Goal: Information Seeking & Learning: Learn about a topic

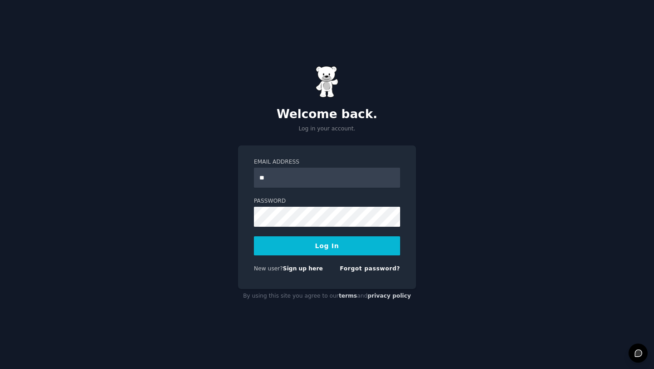
type input "**********"
click at [321, 249] on button "Log In" at bounding box center [327, 245] width 146 height 19
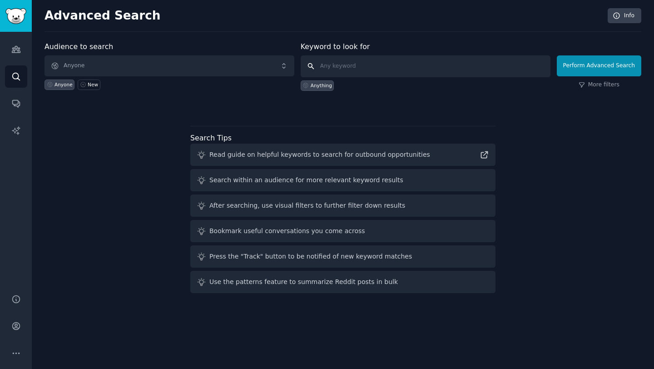
click at [351, 65] on input "text" at bounding box center [426, 66] width 250 height 22
click at [597, 86] on link "More filters" at bounding box center [599, 85] width 41 height 8
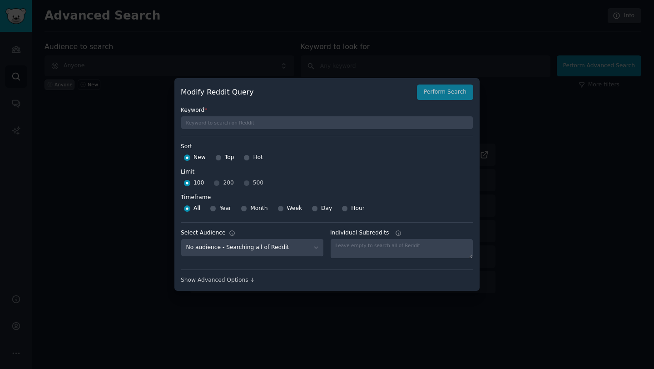
click at [496, 236] on div at bounding box center [327, 184] width 654 height 369
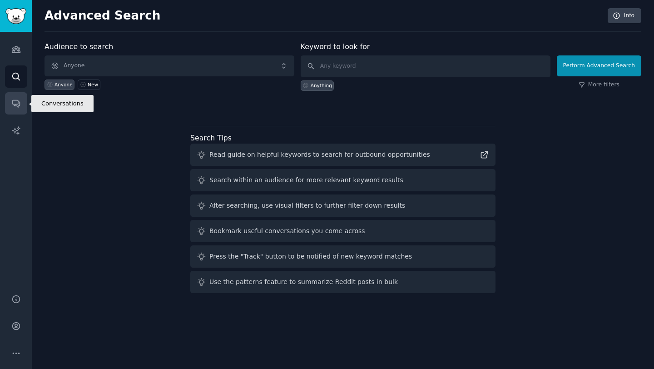
click at [15, 104] on icon "Sidebar" at bounding box center [15, 103] width 7 height 7
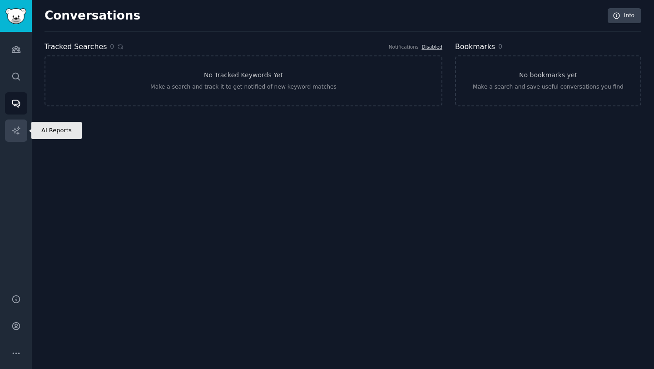
click at [19, 130] on icon "Sidebar" at bounding box center [16, 131] width 10 height 10
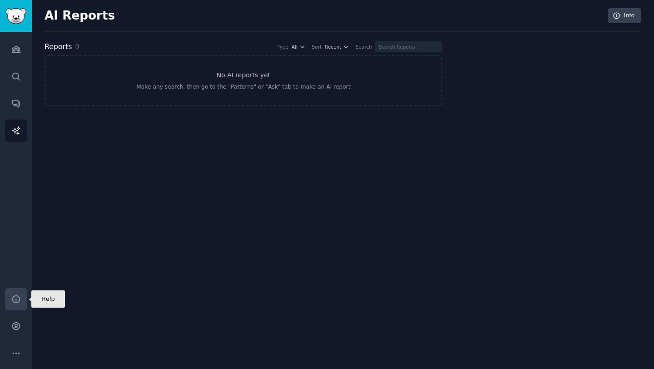
click at [13, 301] on icon "Sidebar" at bounding box center [15, 298] width 7 height 7
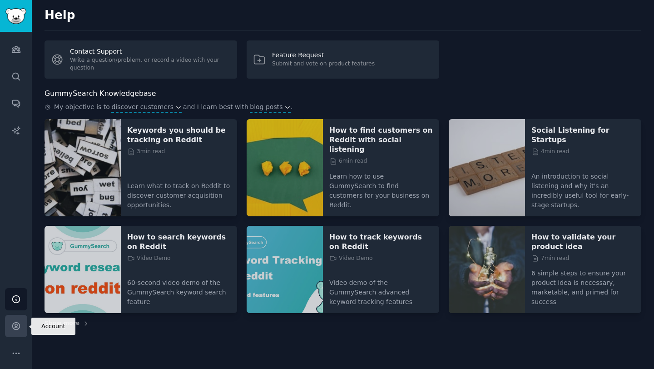
click at [21, 321] on link "Account" at bounding box center [16, 326] width 22 height 22
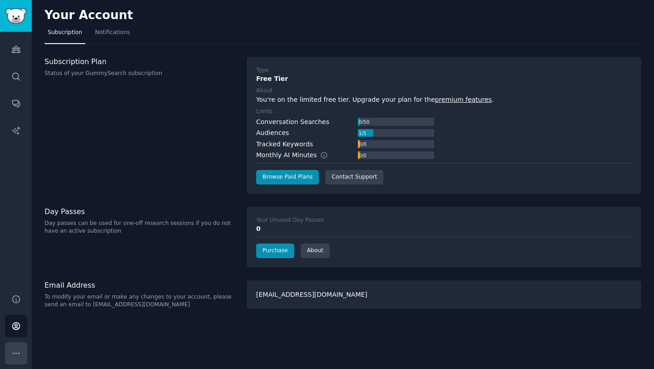
click at [11, 356] on icon "Sidebar" at bounding box center [16, 353] width 10 height 10
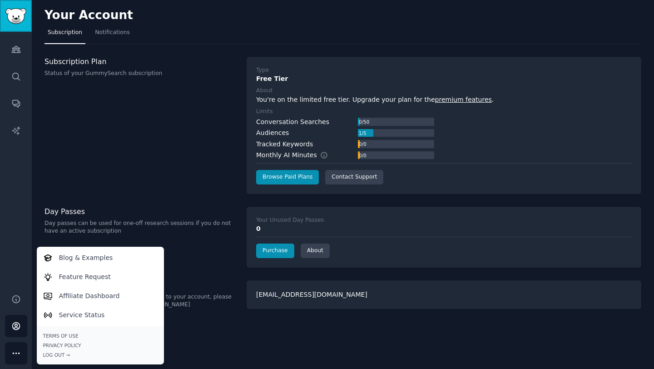
click at [7, 18] on img "Sidebar" at bounding box center [15, 16] width 21 height 16
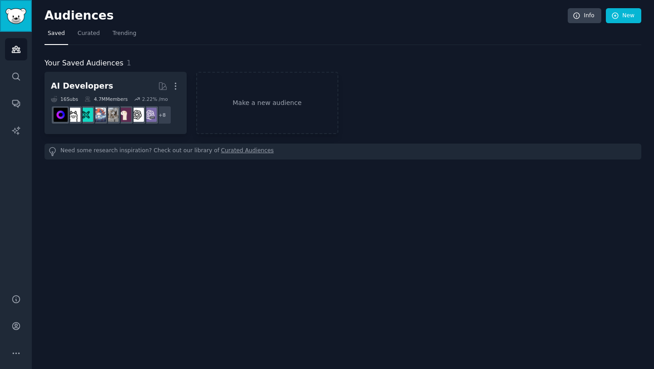
click at [7, 18] on img "Sidebar" at bounding box center [15, 16] width 21 height 16
click at [90, 39] on link "Curated" at bounding box center [88, 35] width 29 height 19
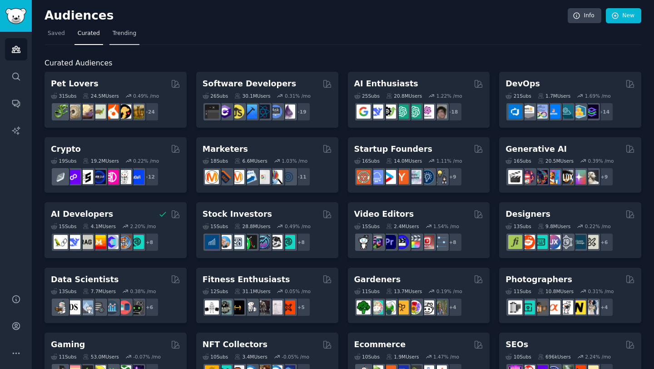
click at [133, 40] on link "Trending" at bounding box center [124, 35] width 30 height 19
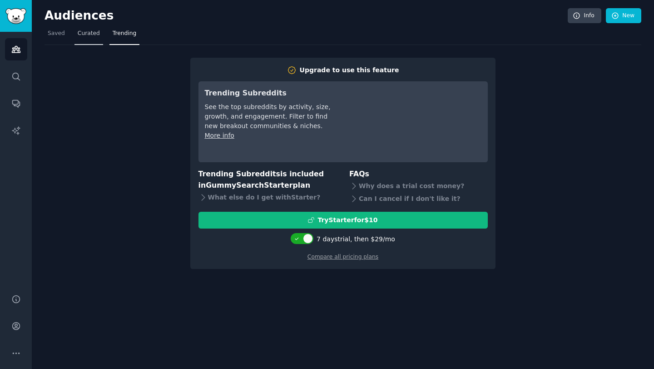
click at [98, 40] on link "Curated" at bounding box center [88, 35] width 29 height 19
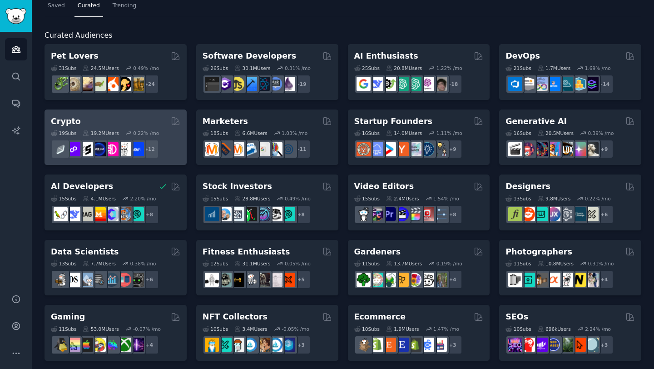
scroll to position [34, 0]
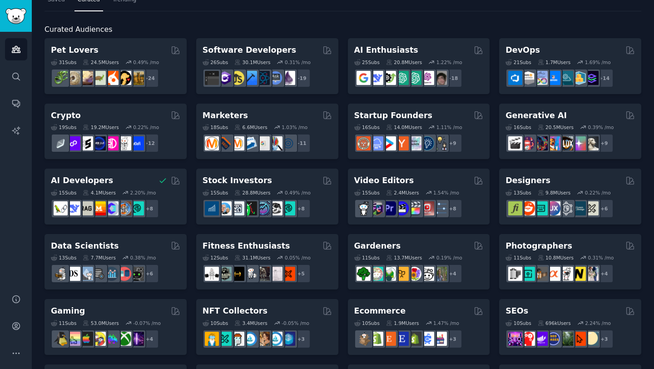
click at [143, 119] on div "Crypto" at bounding box center [115, 115] width 129 height 11
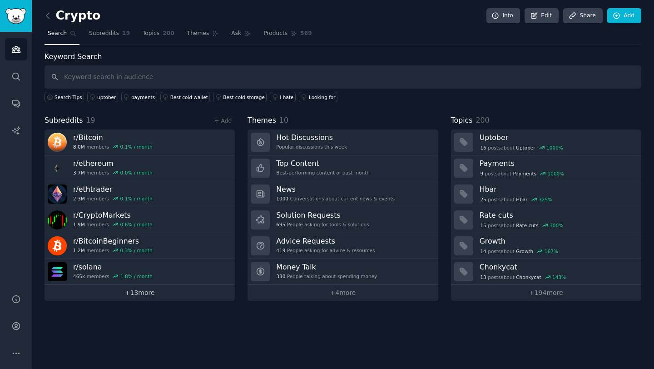
click at [200, 292] on link "+ 13 more" at bounding box center [140, 293] width 190 height 16
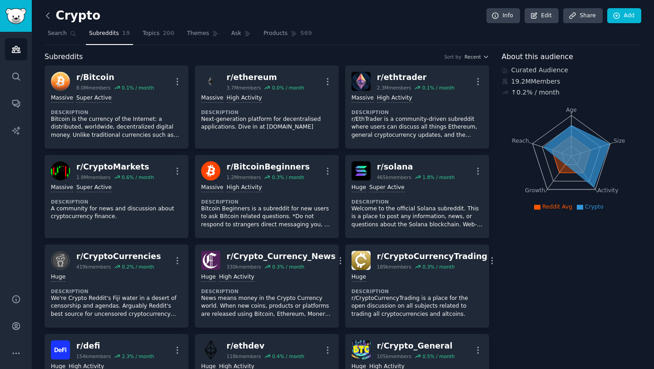
click at [49, 15] on icon at bounding box center [48, 16] width 10 height 10
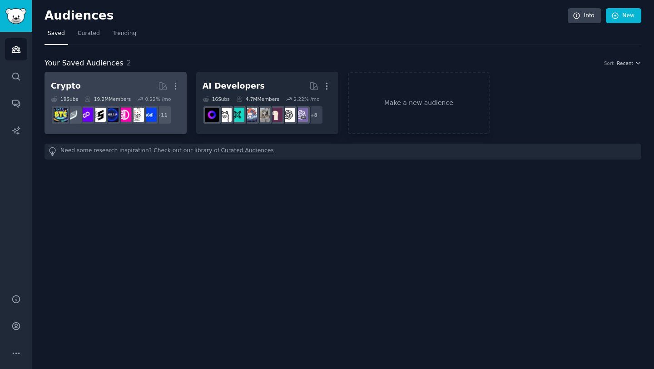
click at [134, 89] on h2 "Crypto More" at bounding box center [115, 86] width 129 height 16
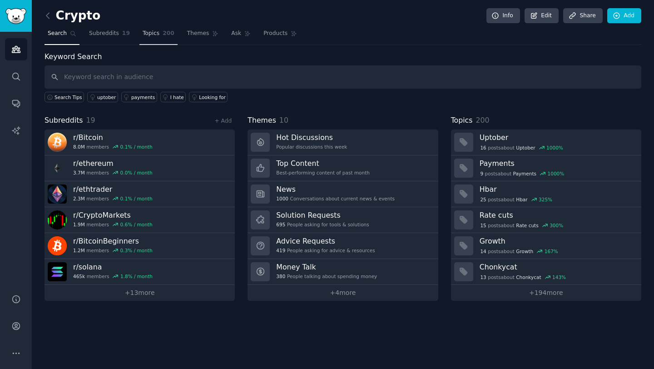
click at [153, 40] on link "Topics 200" at bounding box center [158, 35] width 38 height 19
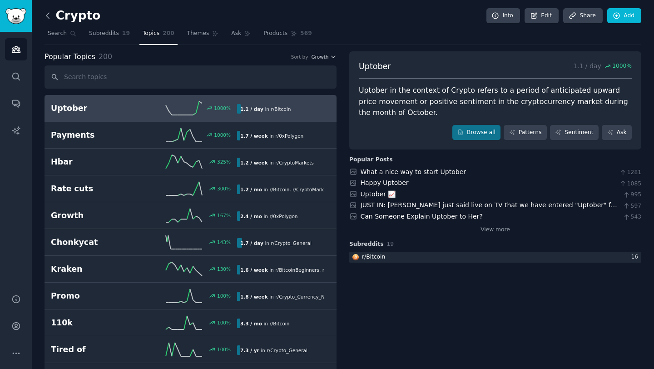
click at [46, 15] on icon at bounding box center [48, 16] width 10 height 10
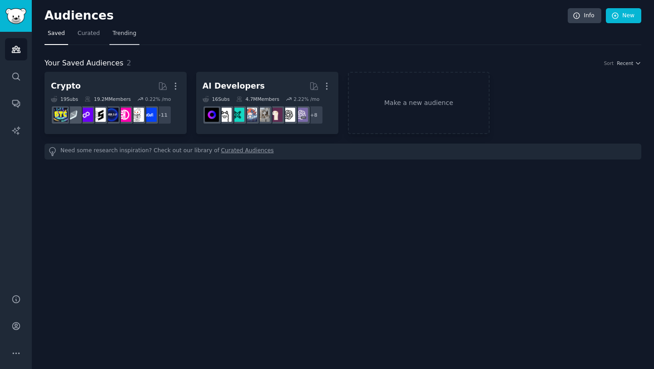
click at [130, 38] on link "Trending" at bounding box center [124, 35] width 30 height 19
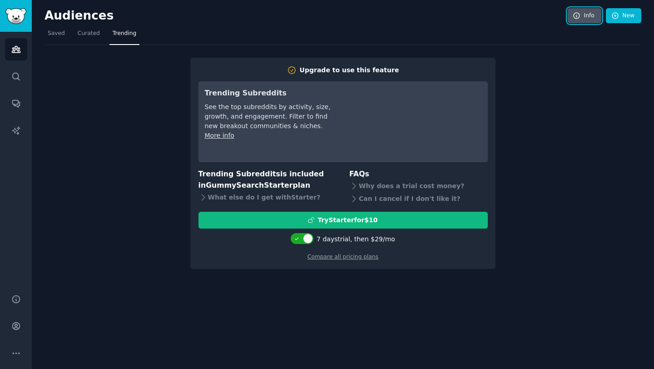
click at [578, 20] on link "Info" at bounding box center [585, 15] width 34 height 15
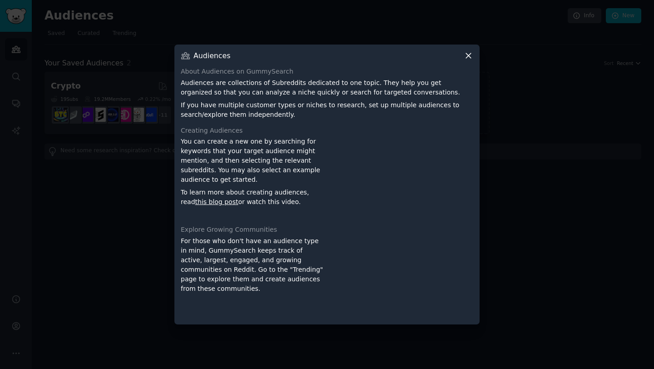
click at [469, 57] on icon at bounding box center [469, 56] width 10 height 10
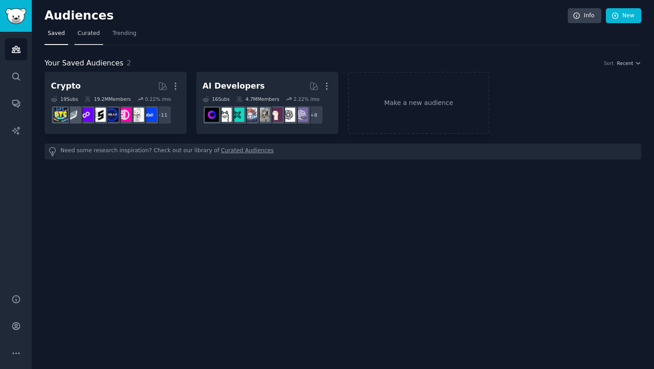
click at [95, 31] on span "Curated" at bounding box center [89, 34] width 22 height 8
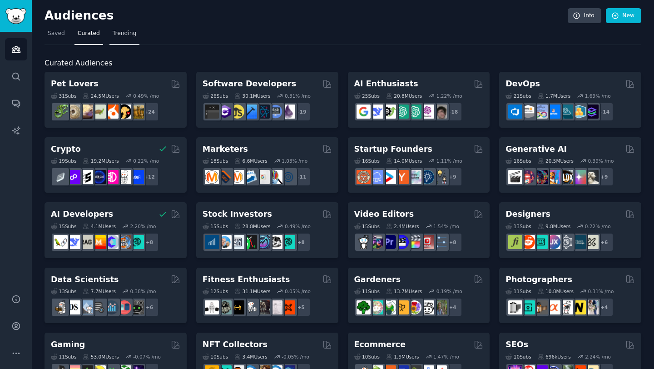
click at [113, 35] on span "Trending" at bounding box center [125, 34] width 24 height 8
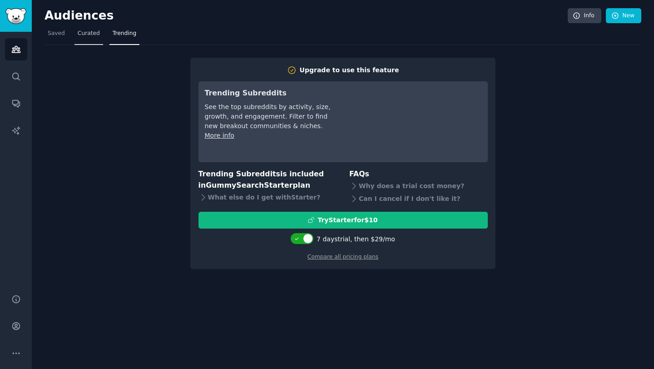
click at [85, 34] on span "Curated" at bounding box center [89, 34] width 22 height 8
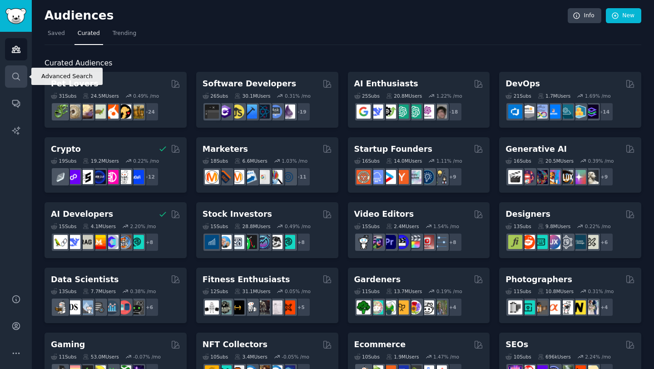
click at [15, 69] on link "Search" at bounding box center [16, 76] width 22 height 22
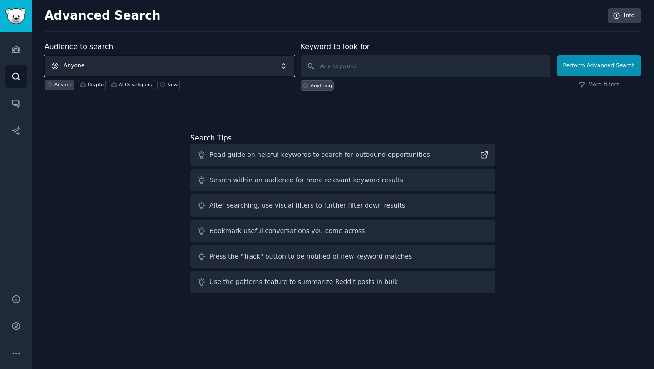
click at [232, 67] on span "Anyone" at bounding box center [170, 65] width 250 height 21
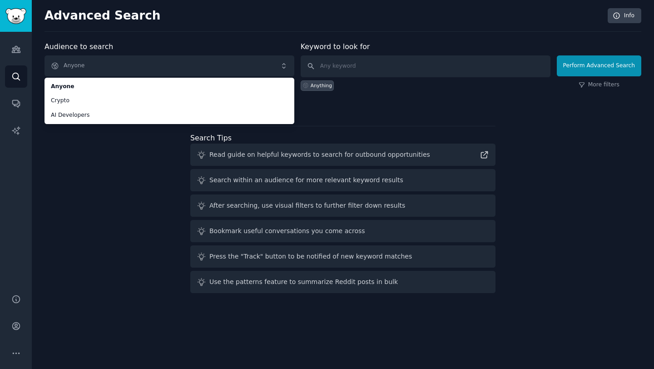
click at [161, 177] on div "Audience to search Anyone Anyone Crypto AI Developers Anyone Crypto AI Develope…" at bounding box center [343, 168] width 597 height 255
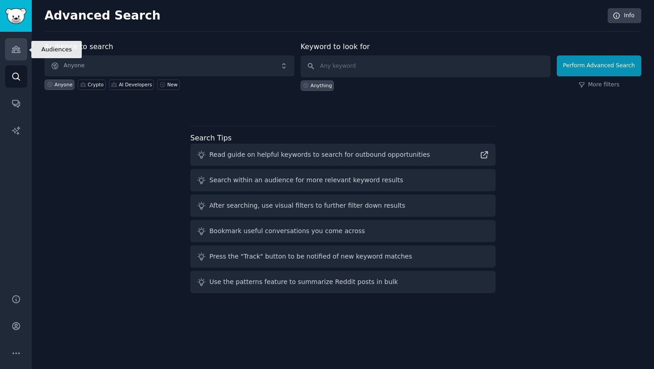
click at [25, 45] on link "Audiences" at bounding box center [16, 49] width 22 height 22
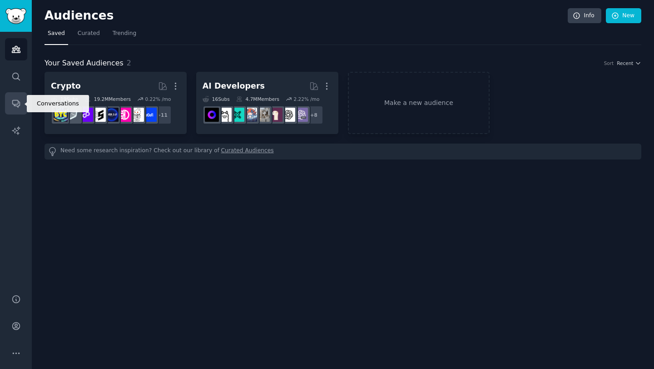
click at [19, 113] on link "Conversations" at bounding box center [16, 103] width 22 height 22
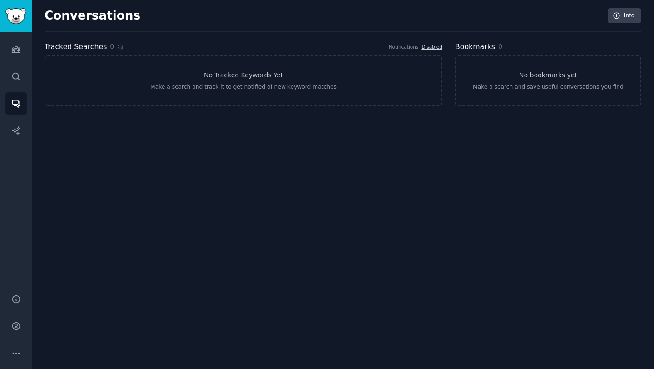
click at [3, 122] on div "Audiences Search Conversations AI Reports" at bounding box center [16, 157] width 32 height 251
click at [10, 126] on link "AI Reports" at bounding box center [16, 130] width 22 height 22
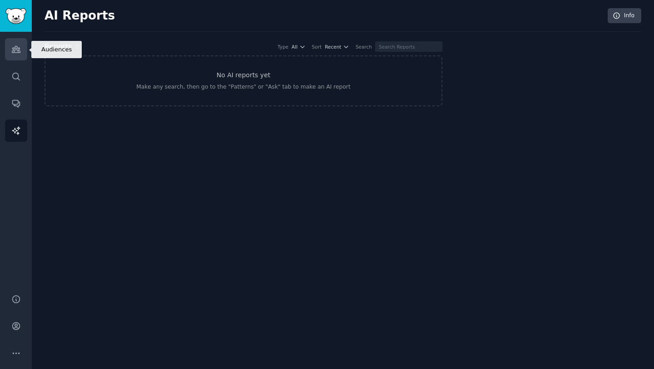
click at [12, 54] on link "Audiences" at bounding box center [16, 49] width 22 height 22
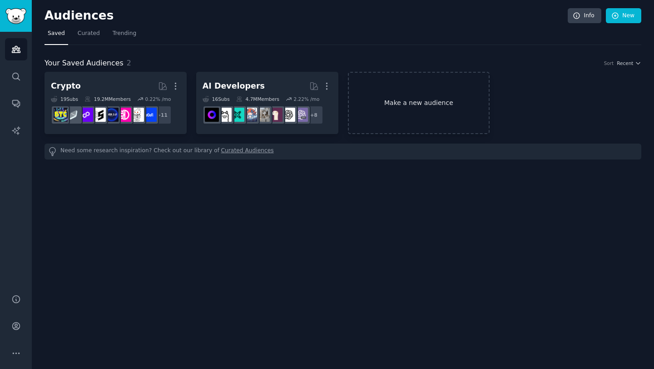
click at [438, 105] on link "Make a new audience" at bounding box center [419, 103] width 142 height 62
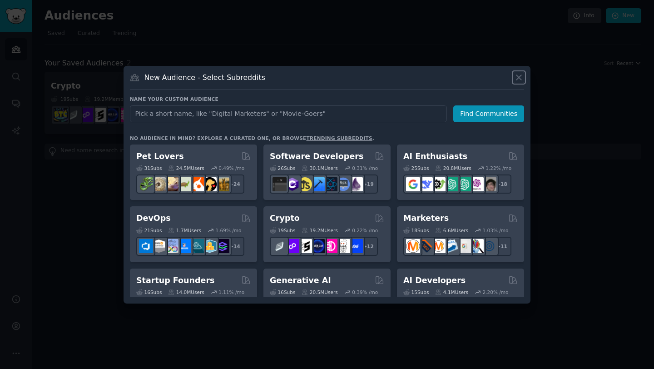
click at [517, 80] on icon at bounding box center [519, 78] width 10 height 10
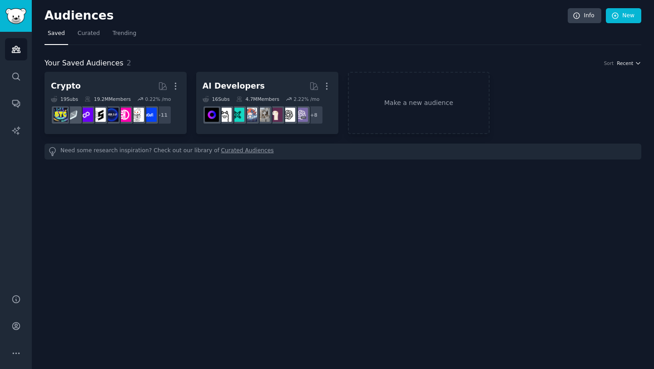
click at [632, 64] on span "Recent" at bounding box center [625, 63] width 16 height 6
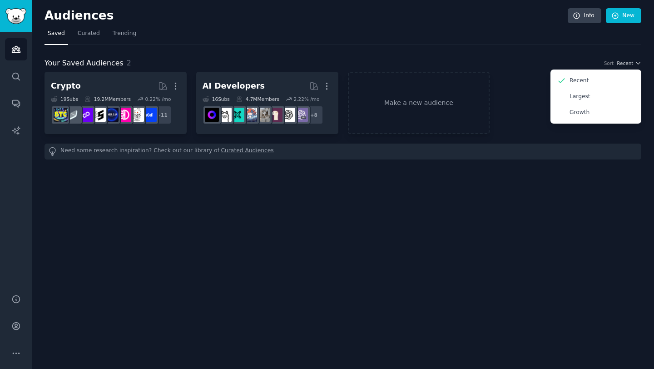
click at [561, 56] on div "Your Saved Audiences 2 Sort Recent Recent Largest Growth Crypto More 19 Sub s 1…" at bounding box center [343, 102] width 597 height 114
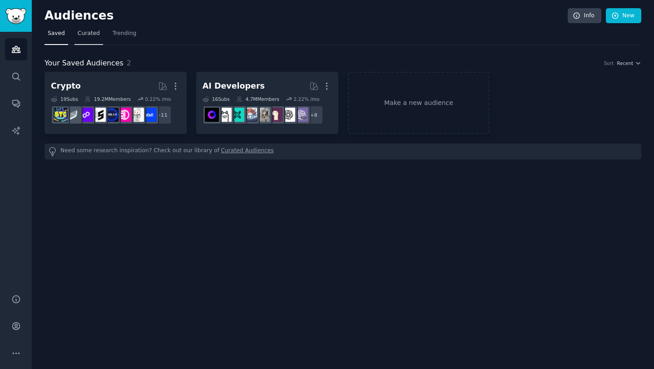
click at [92, 33] on span "Curated" at bounding box center [89, 34] width 22 height 8
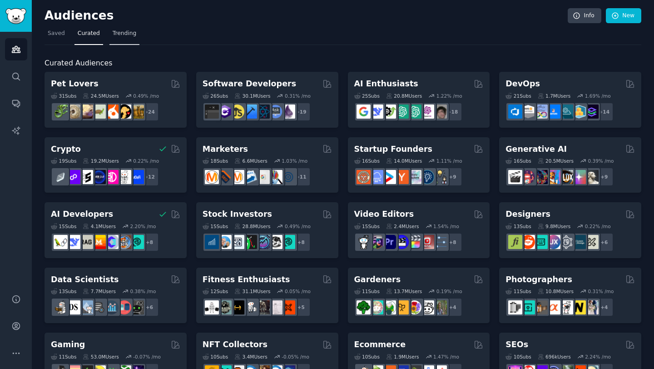
click at [121, 42] on link "Trending" at bounding box center [124, 35] width 30 height 19
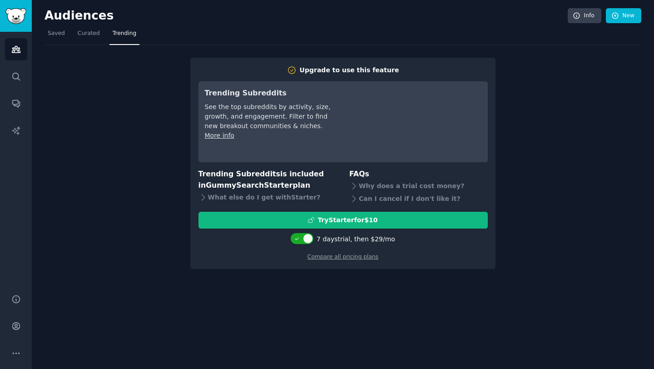
click at [75, 46] on div "Upgrade to use this feature Trending Subreddits See the top subreddits by activ…" at bounding box center [343, 157] width 597 height 224
click at [90, 27] on link "Curated" at bounding box center [88, 35] width 29 height 19
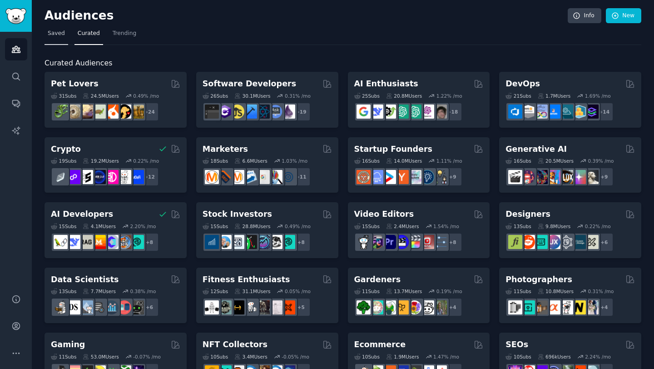
click at [54, 34] on span "Saved" at bounding box center [56, 34] width 17 height 8
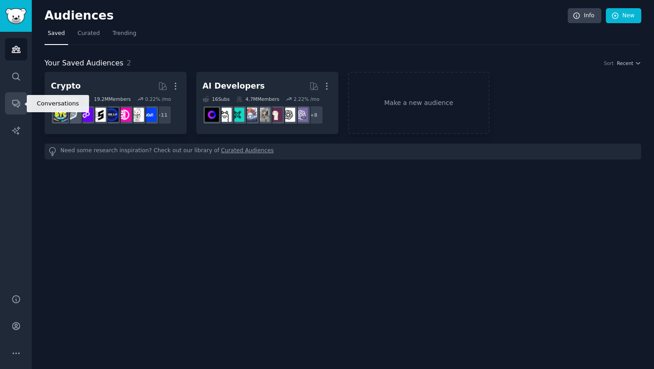
click at [20, 95] on link "Conversations" at bounding box center [16, 103] width 22 height 22
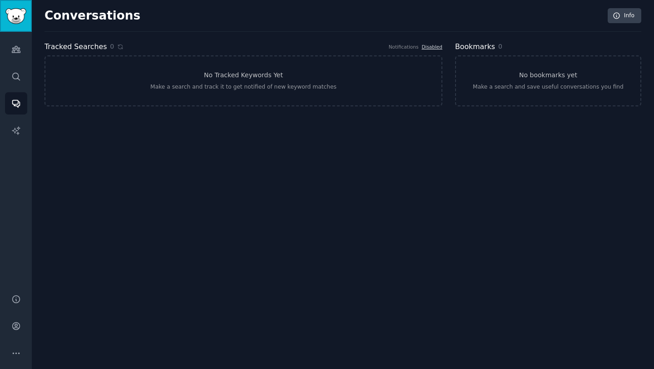
click at [23, 15] on img "Sidebar" at bounding box center [15, 16] width 21 height 16
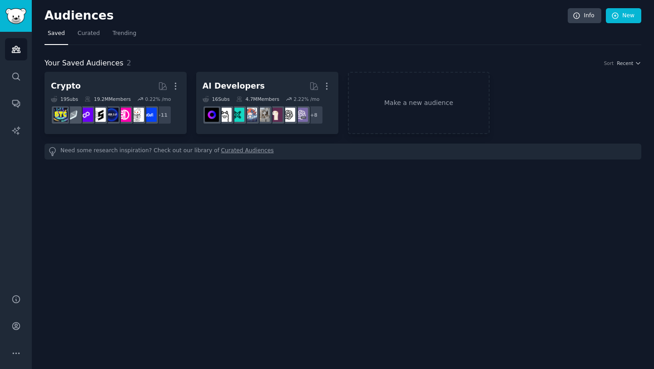
click at [231, 153] on link "Curated Audiences" at bounding box center [247, 152] width 53 height 10
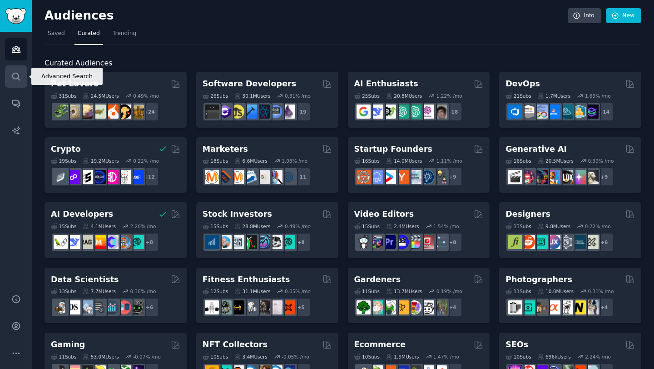
click at [17, 75] on icon "Sidebar" at bounding box center [16, 77] width 10 height 10
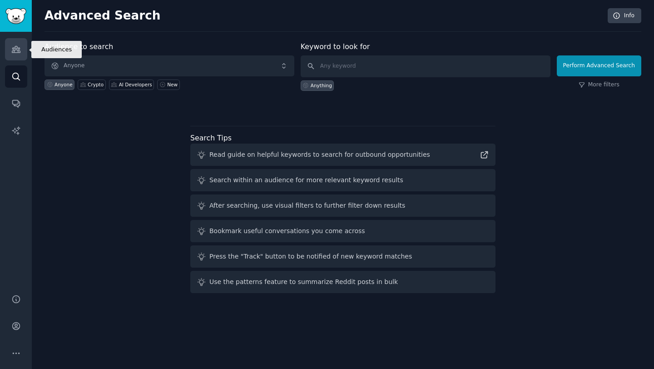
click at [17, 51] on icon "Sidebar" at bounding box center [16, 49] width 8 height 6
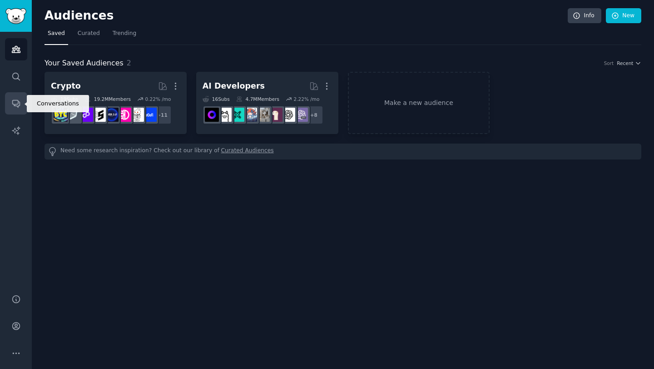
click at [14, 101] on icon "Sidebar" at bounding box center [16, 104] width 10 height 10
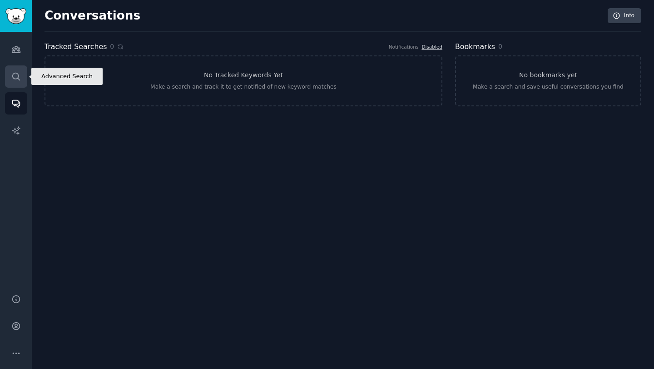
click at [15, 69] on link "Search" at bounding box center [16, 76] width 22 height 22
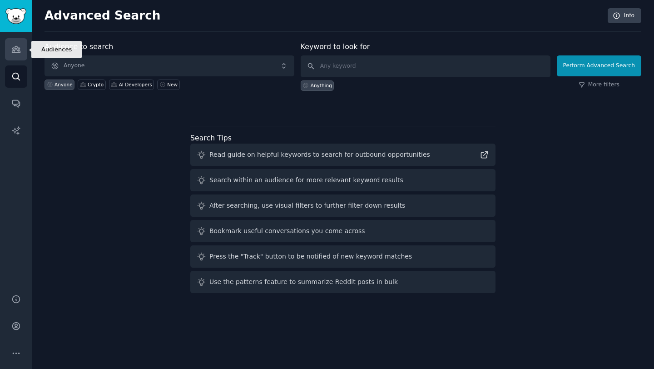
click at [15, 57] on link "Audiences" at bounding box center [16, 49] width 22 height 22
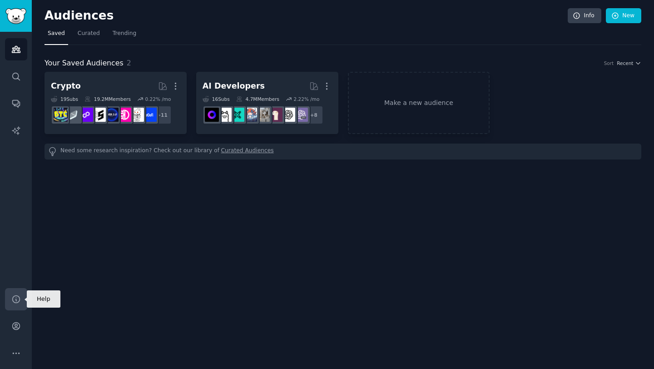
click at [18, 302] on icon "Sidebar" at bounding box center [16, 299] width 10 height 10
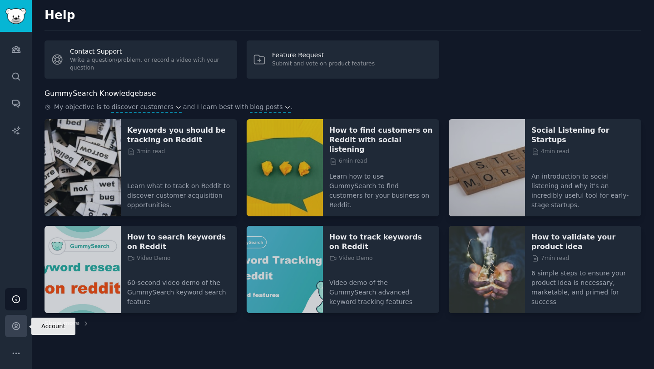
click at [14, 320] on link "Account" at bounding box center [16, 326] width 22 height 22
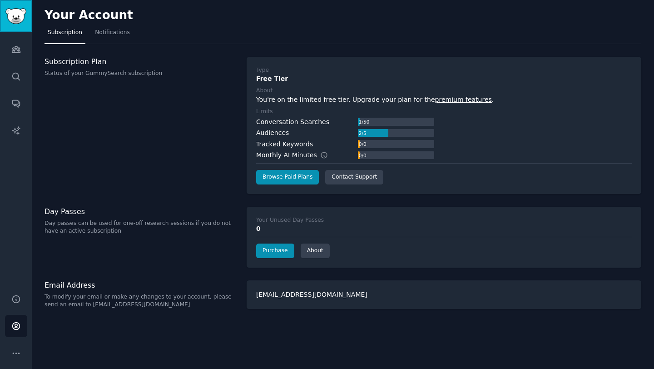
click at [8, 14] on img "Sidebar" at bounding box center [15, 16] width 21 height 16
